Goal: Navigation & Orientation: Understand site structure

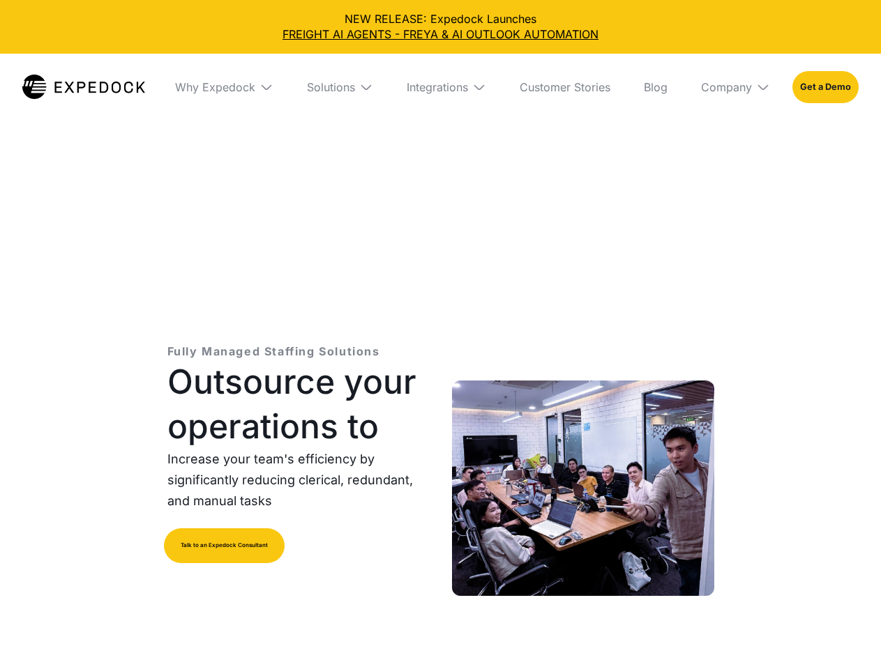
select select
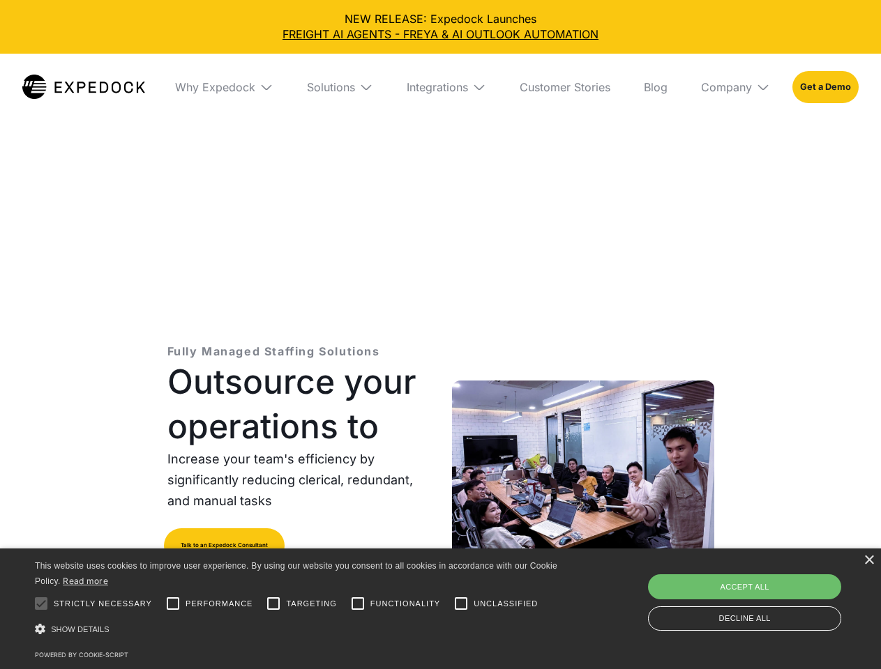
click at [440, 87] on div "Integrations" at bounding box center [437, 87] width 61 height 14
click at [224, 87] on div "Why Expedock" at bounding box center [203, 87] width 80 height 14
click at [340, 87] on div "Solutions" at bounding box center [319, 87] width 48 height 14
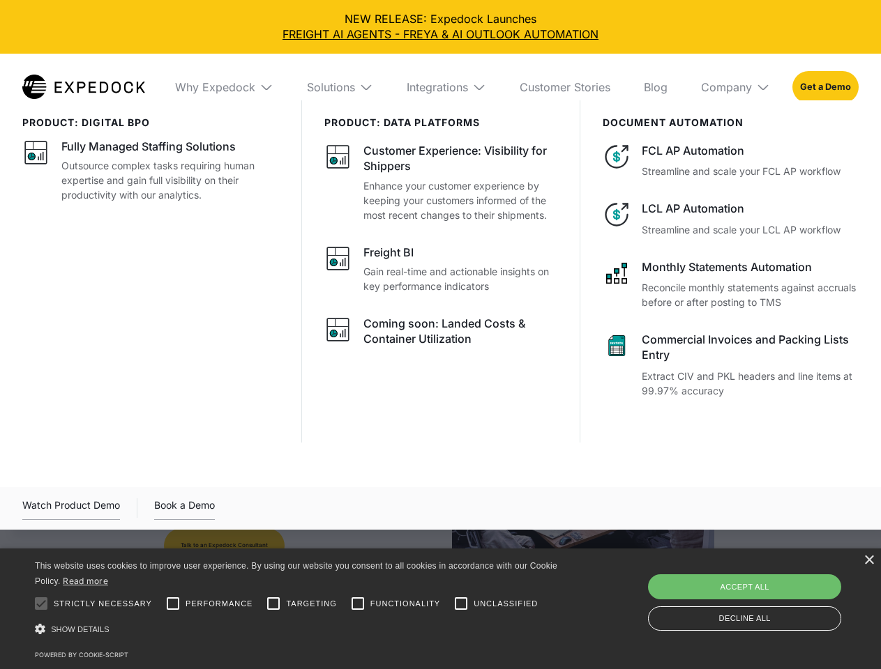
click at [446, 87] on div "Integrations" at bounding box center [437, 87] width 61 height 14
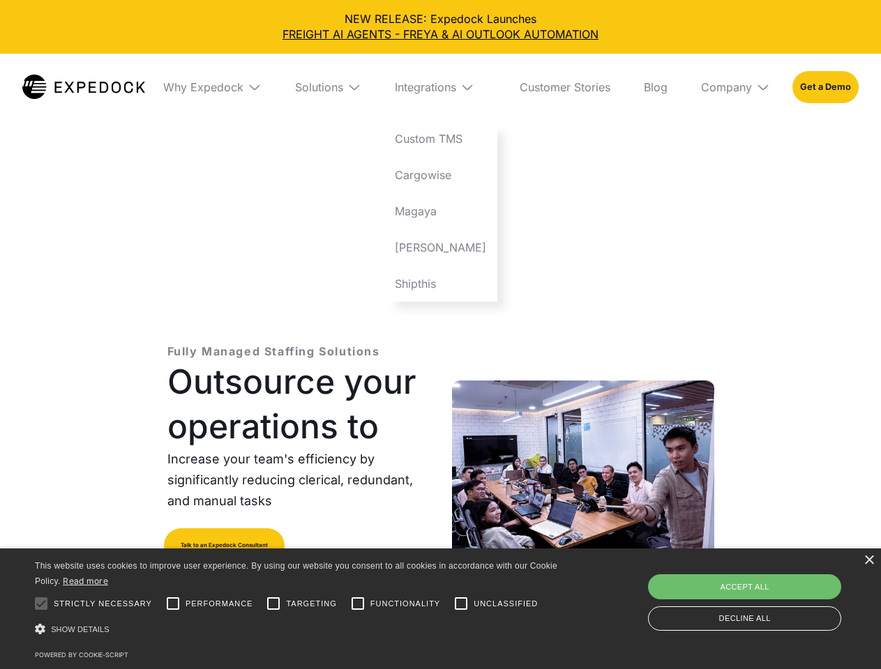
click at [735, 87] on div "Company" at bounding box center [726, 87] width 51 height 14
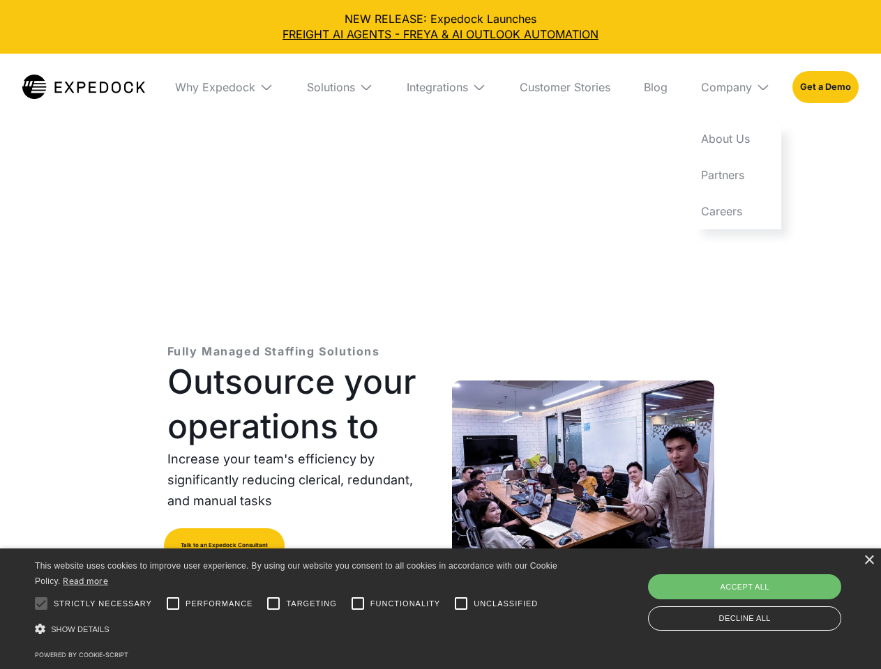
click at [41, 604] on div at bounding box center [41, 604] width 28 height 28
click at [173, 604] on input "Performance" at bounding box center [173, 604] width 28 height 28
checkbox input "true"
click at [273, 604] on input "Targeting" at bounding box center [273, 604] width 28 height 28
checkbox input "true"
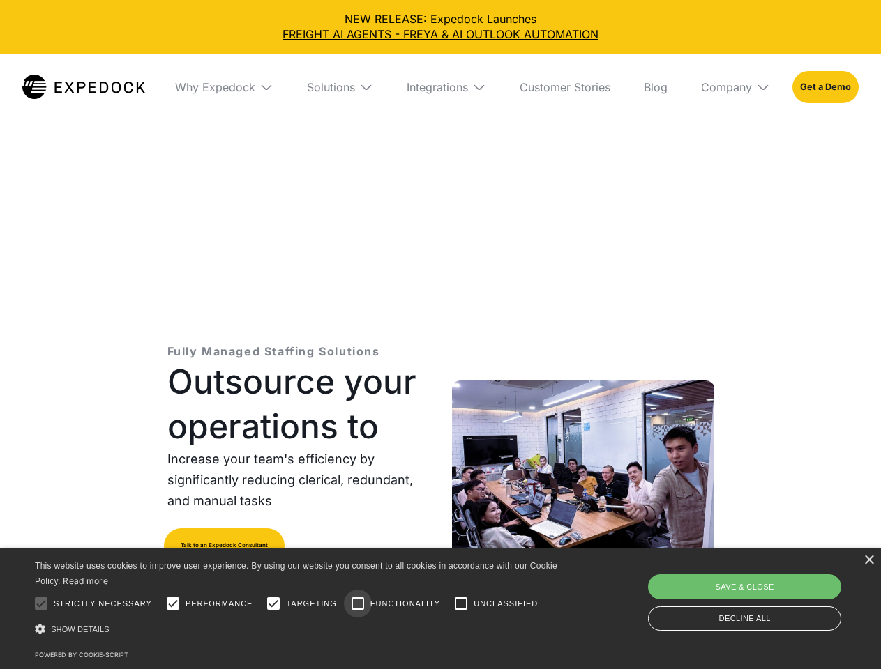
click at [358, 604] on input "Functionality" at bounding box center [358, 604] width 28 height 28
checkbox input "true"
click at [461, 604] on input "Unclassified" at bounding box center [461, 604] width 28 height 28
checkbox input "true"
